Goal: Task Accomplishment & Management: Complete application form

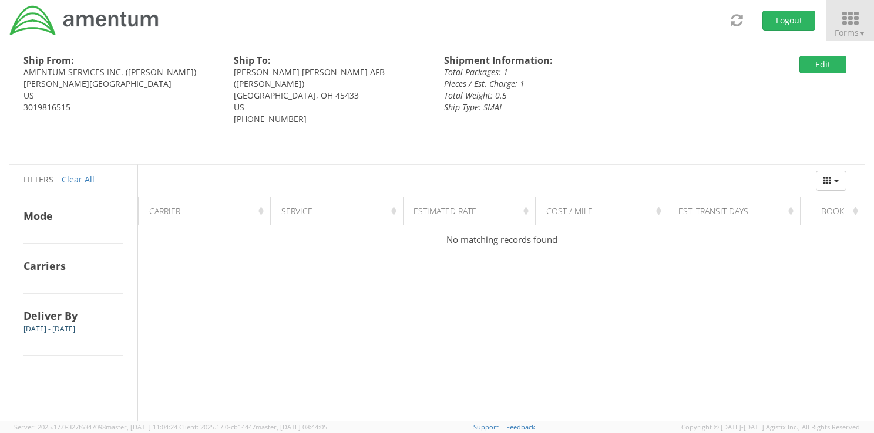
click at [846, 22] on icon at bounding box center [850, 19] width 55 height 16
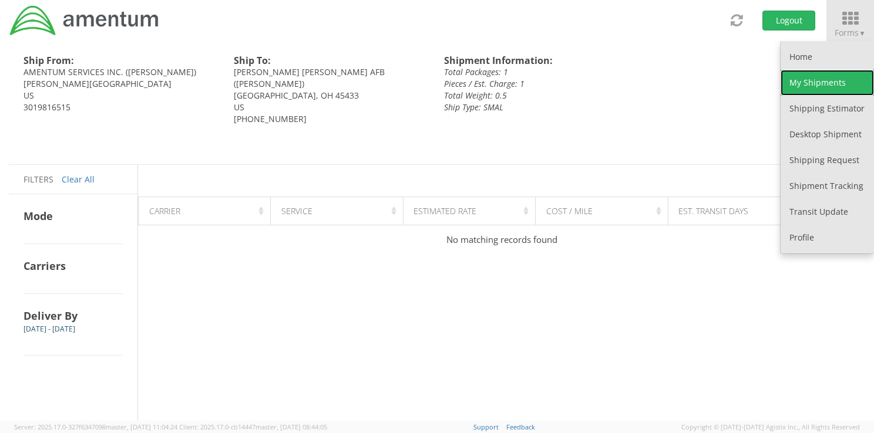
click at [827, 89] on link "My Shipments" at bounding box center [827, 83] width 93 height 26
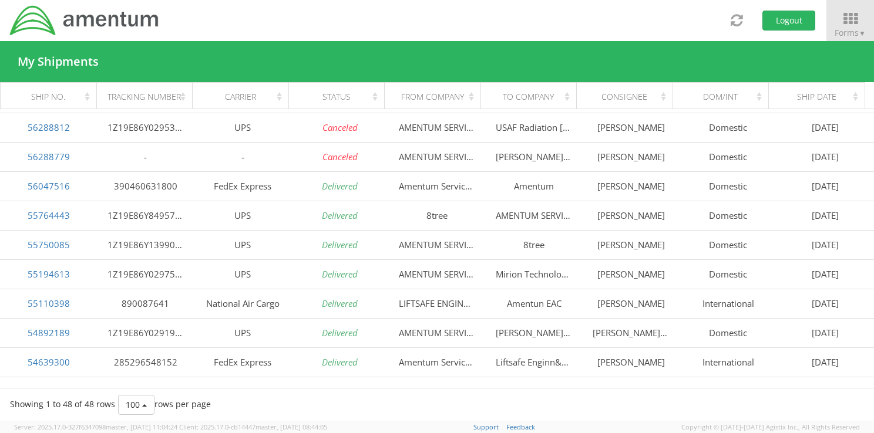
scroll to position [146, 0]
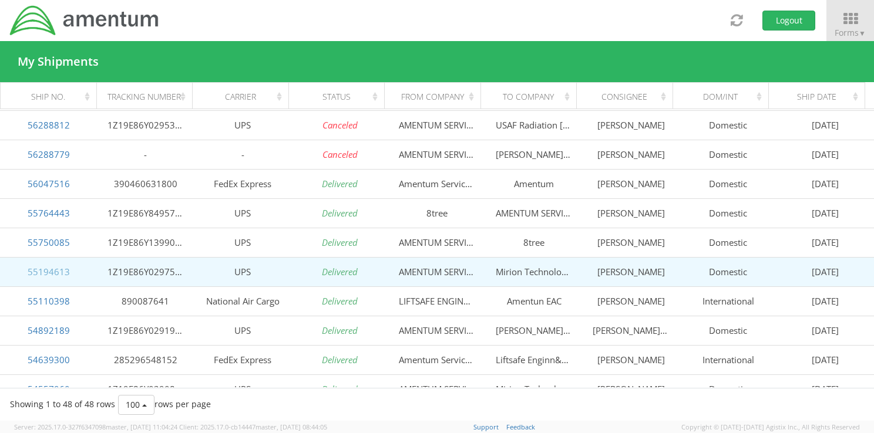
click at [54, 271] on link "55194613" at bounding box center [49, 272] width 42 height 12
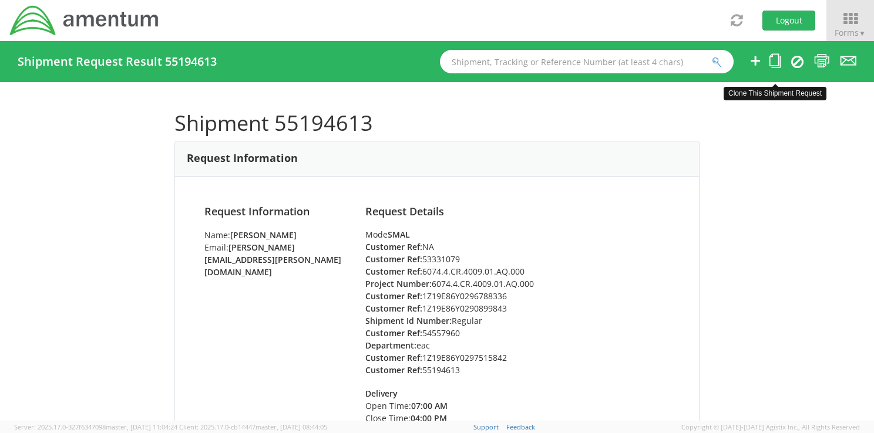
click at [775, 64] on icon at bounding box center [774, 60] width 11 height 15
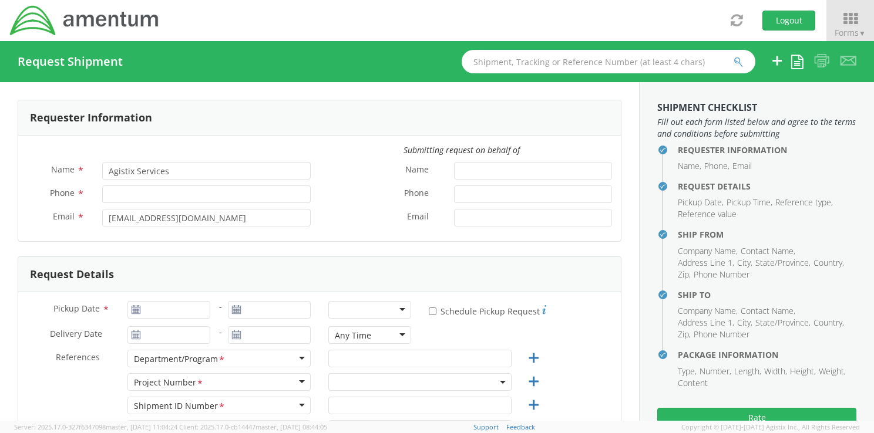
type input "[PERSON_NAME]"
type input "3019816515"
type input "[PERSON_NAME][EMAIL_ADDRESS][PERSON_NAME][DOMAIN_NAME]"
type input "[DATE]"
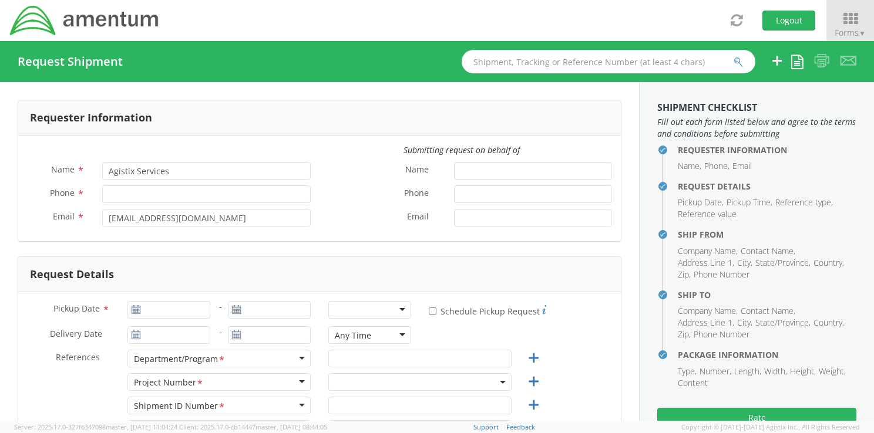
type input "eac"
type input "Regular"
type textarea "[MEDICAL_DATA] Readings"
select select
type input "Amentum Services, Inc."
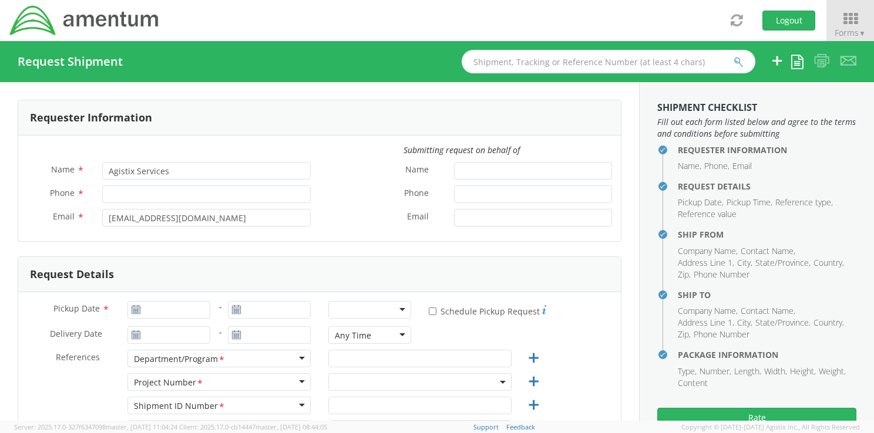
type input "AMENTUM SERVICES INC."
type input "[STREET_ADDRESS][PERSON_NAME]"
type input "Hanger 6"
type input "[PERSON_NAME][GEOGRAPHIC_DATA]"
type input "20762"
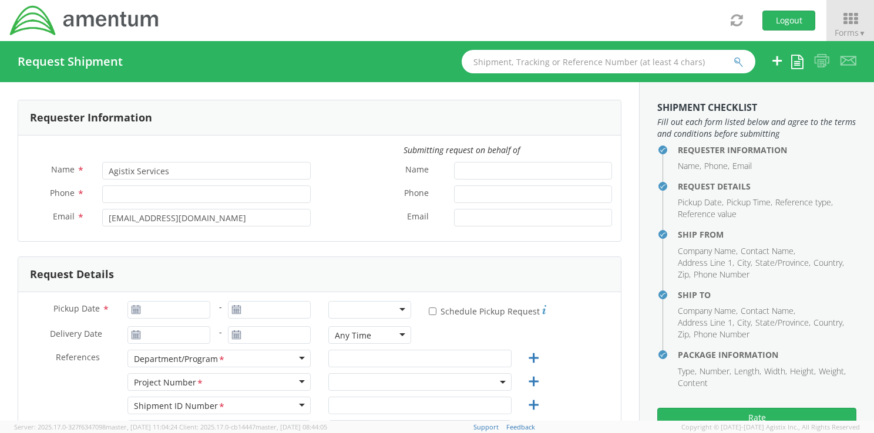
type input "[PERSON_NAME]"
type input "3019816515"
type input "[PERSON_NAME][EMAIL_ADDRESS][PERSON_NAME][DOMAIN_NAME]"
select select
type input "Mirion Technologies"
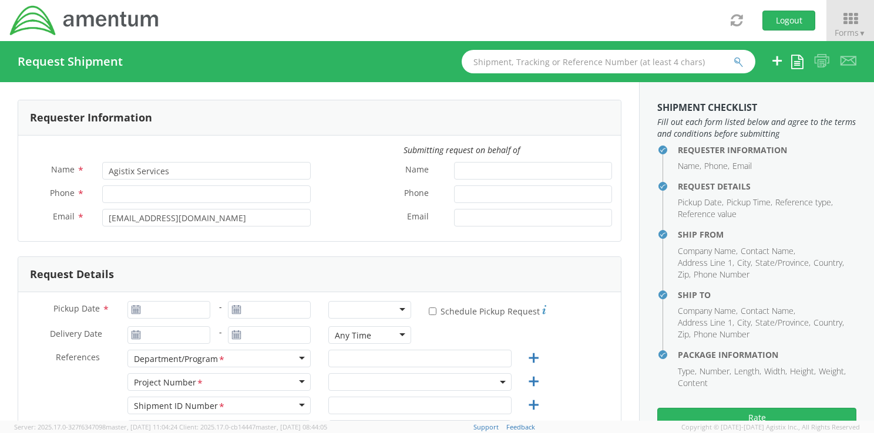
type input "[STREET_ADDRESS]"
type input "[GEOGRAPHIC_DATA]"
type input "37830"
type input "[PERSON_NAME]"
type input "3212344141"
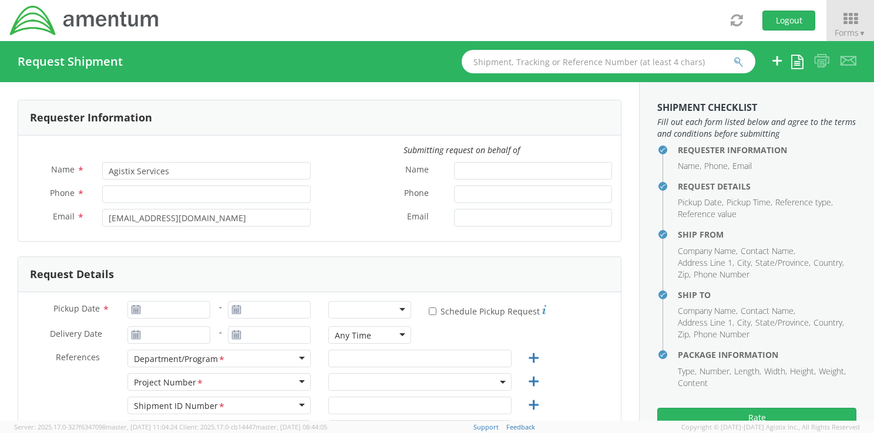
type input "[DOMAIN_NAME][EMAIL_ADDRESS][PERSON_NAME][DOMAIN_NAME]"
type input "1"
type input "9.5"
type input "12.5"
type input "0.25"
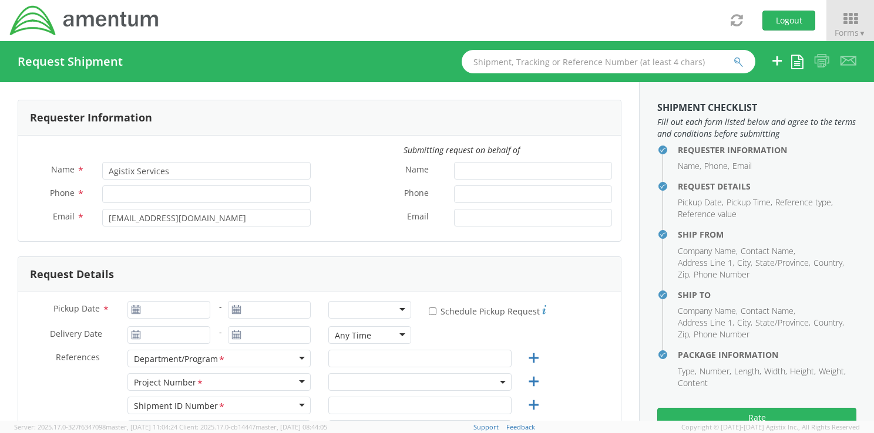
type input "1"
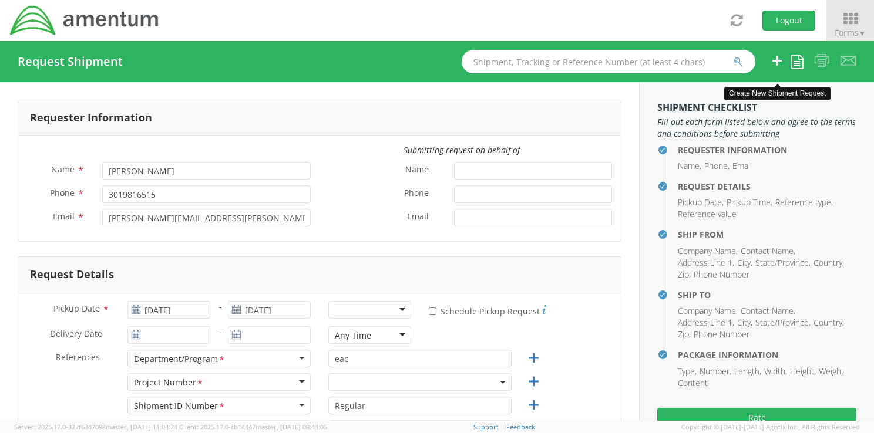
select select "6074.4.CR.4009.01.AQ.000"
click at [132, 311] on use at bounding box center [136, 309] width 8 height 8
click at [136, 308] on icon at bounding box center [136, 309] width 10 height 9
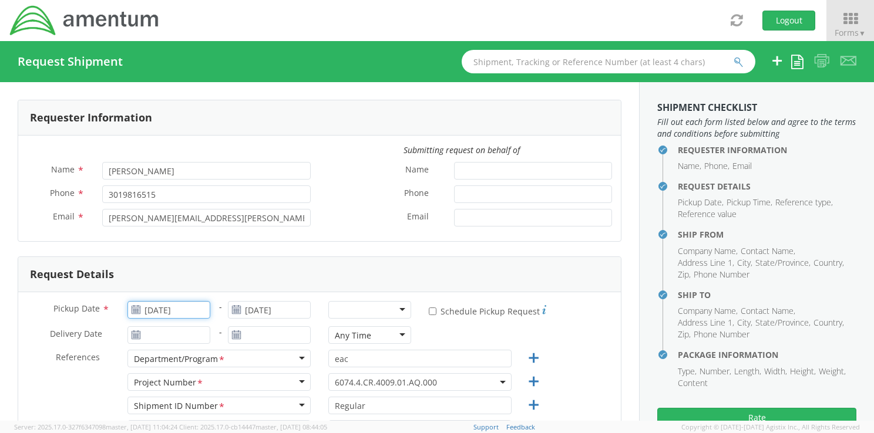
click at [179, 309] on input "[DATE]" at bounding box center [168, 310] width 83 height 18
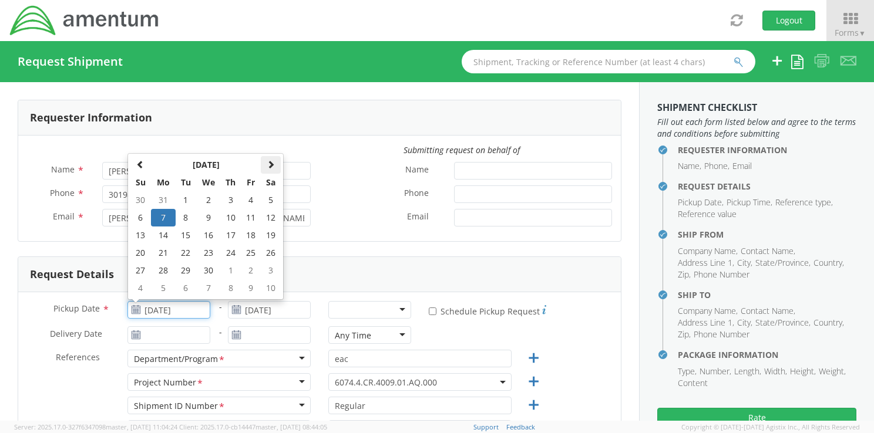
click at [270, 167] on span at bounding box center [271, 164] width 8 height 8
click at [207, 252] on td "20" at bounding box center [208, 253] width 25 height 18
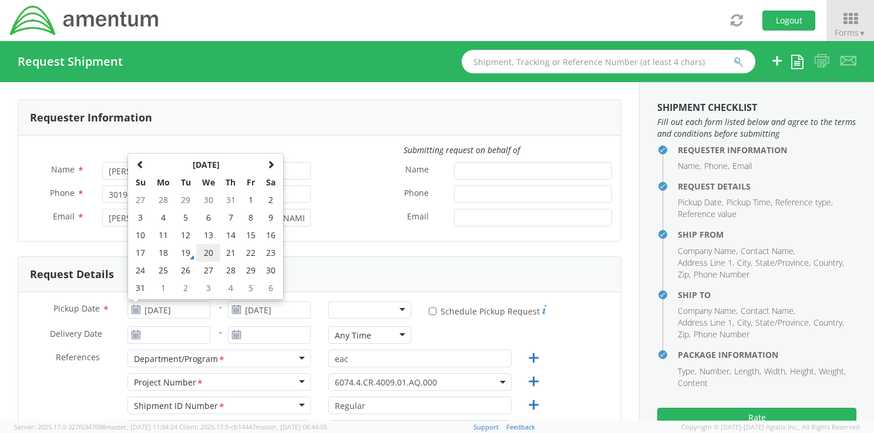
type input "[DATE]"
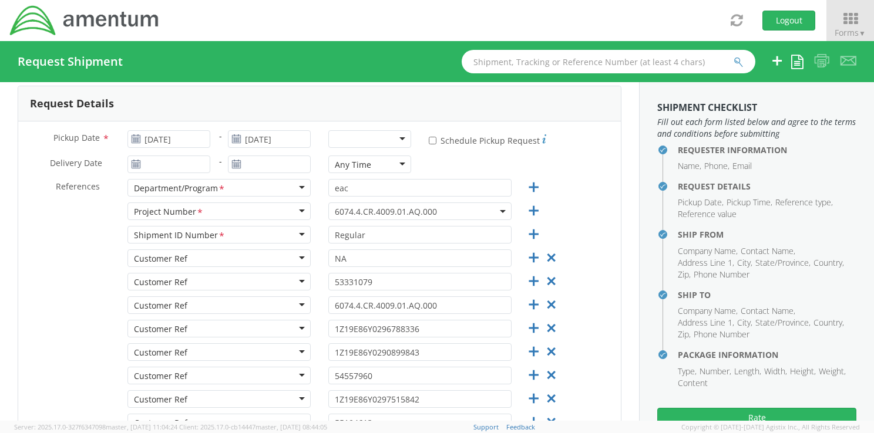
scroll to position [152, 0]
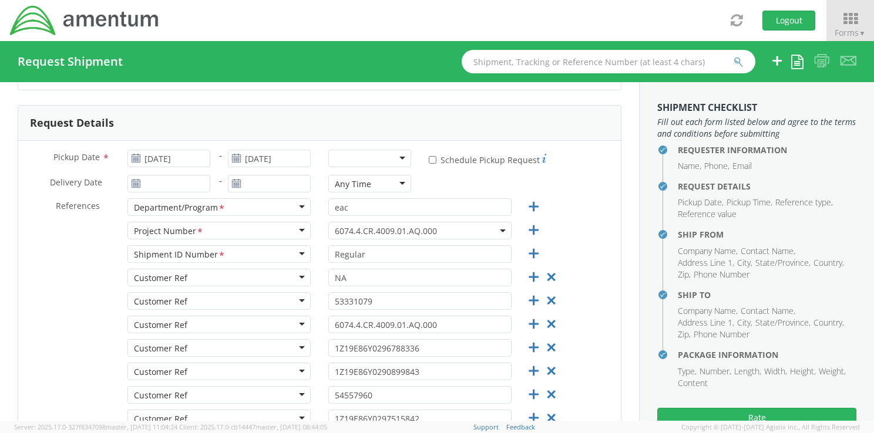
click at [298, 206] on div "Department/Program *" at bounding box center [218, 208] width 183 height 18
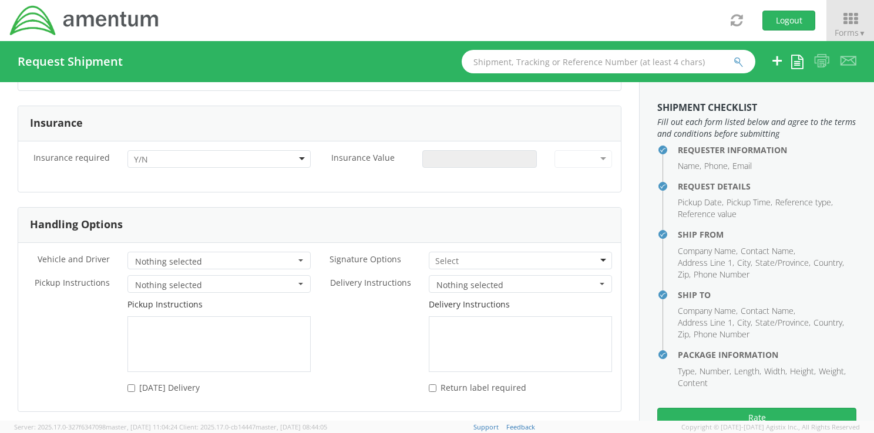
scroll to position [1826, 0]
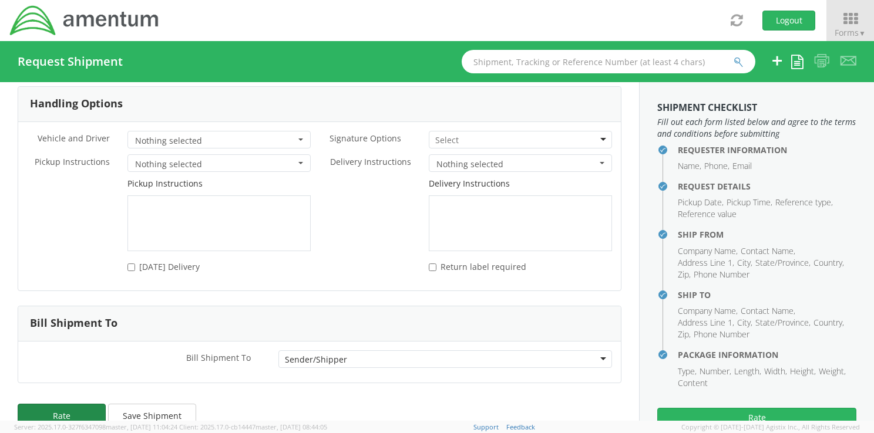
click at [87, 404] on button "Rate" at bounding box center [62, 415] width 88 height 23
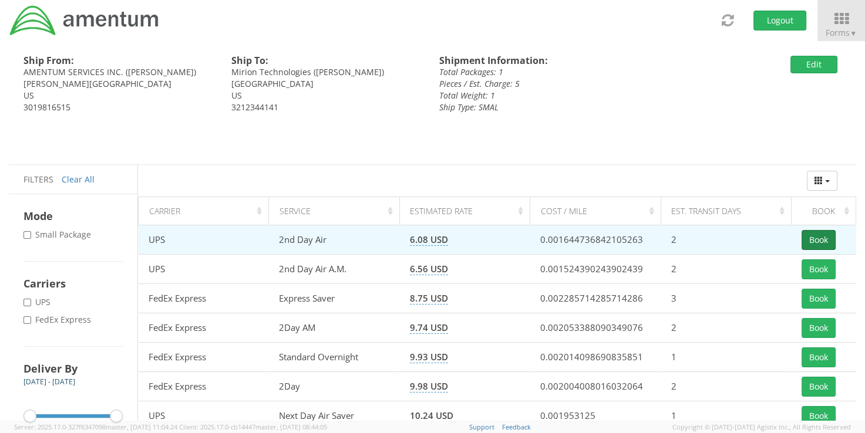
click at [823, 238] on button "Book" at bounding box center [819, 240] width 34 height 20
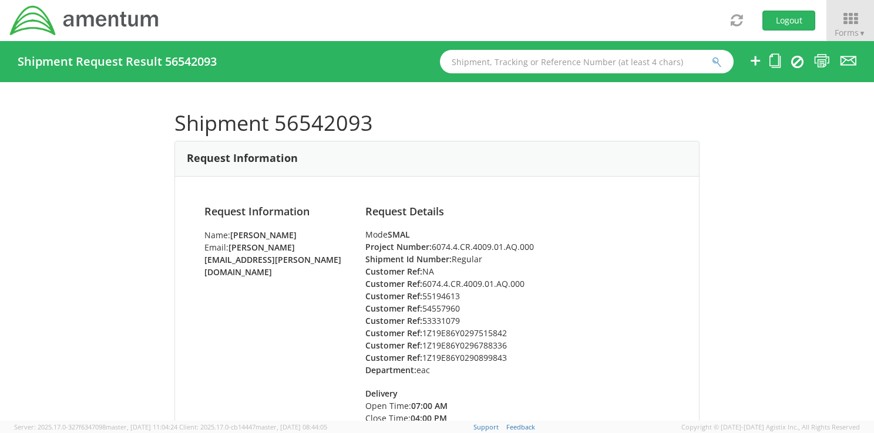
click at [718, 199] on div "Shipment 56542093 Request Information Request Information Name: [PERSON_NAME] E…" at bounding box center [437, 251] width 874 height 339
